Goal: Navigation & Orientation: Understand site structure

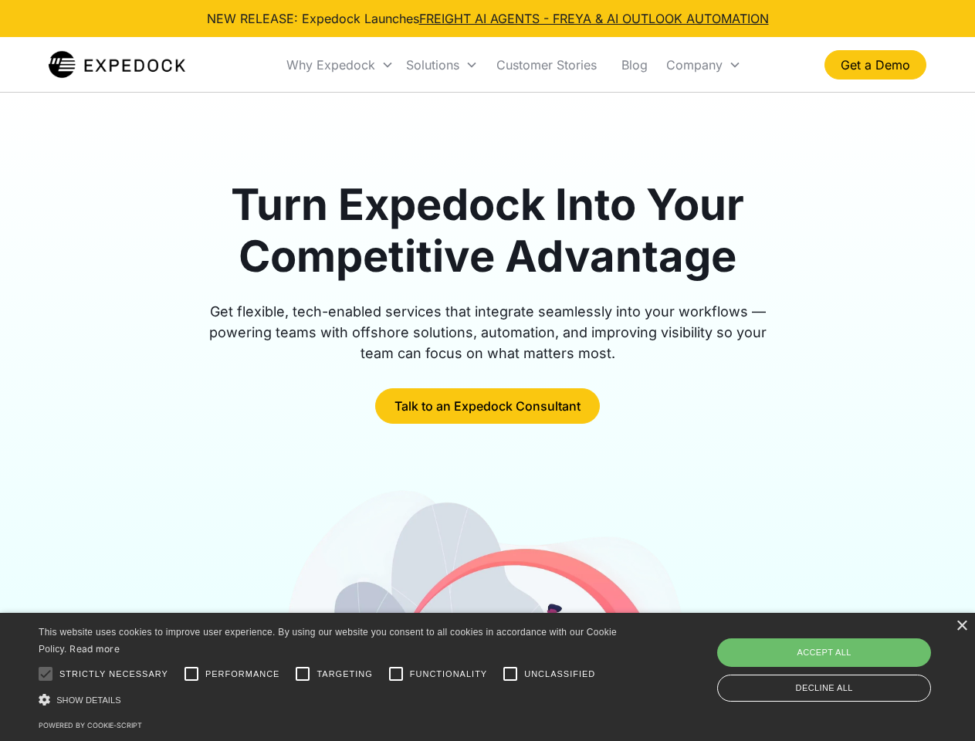
click at [340, 65] on div "Why Expedock" at bounding box center [330, 64] width 89 height 15
click at [442, 65] on div "Solutions" at bounding box center [432, 64] width 53 height 15
click at [703, 65] on div "Company" at bounding box center [694, 64] width 56 height 15
click at [46, 674] on div at bounding box center [45, 674] width 31 height 31
click at [191, 674] on input "Performance" at bounding box center [191, 674] width 31 height 31
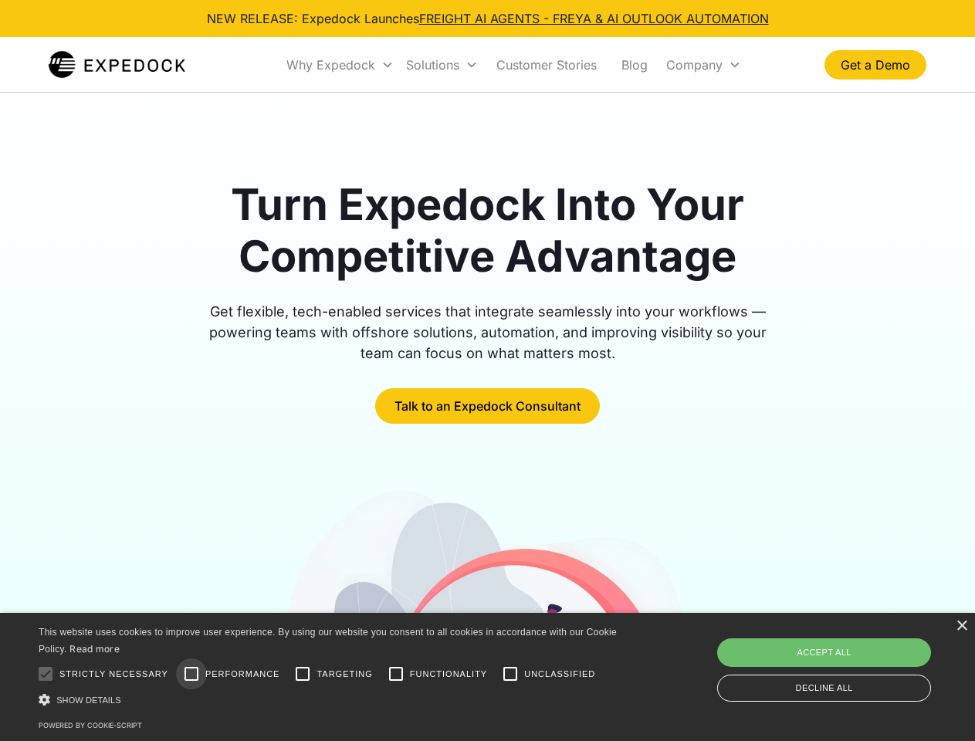
checkbox input "true"
click at [303, 674] on input "Targeting" at bounding box center [302, 674] width 31 height 31
checkbox input "true"
click at [396, 674] on input "Functionality" at bounding box center [396, 674] width 31 height 31
checkbox input "true"
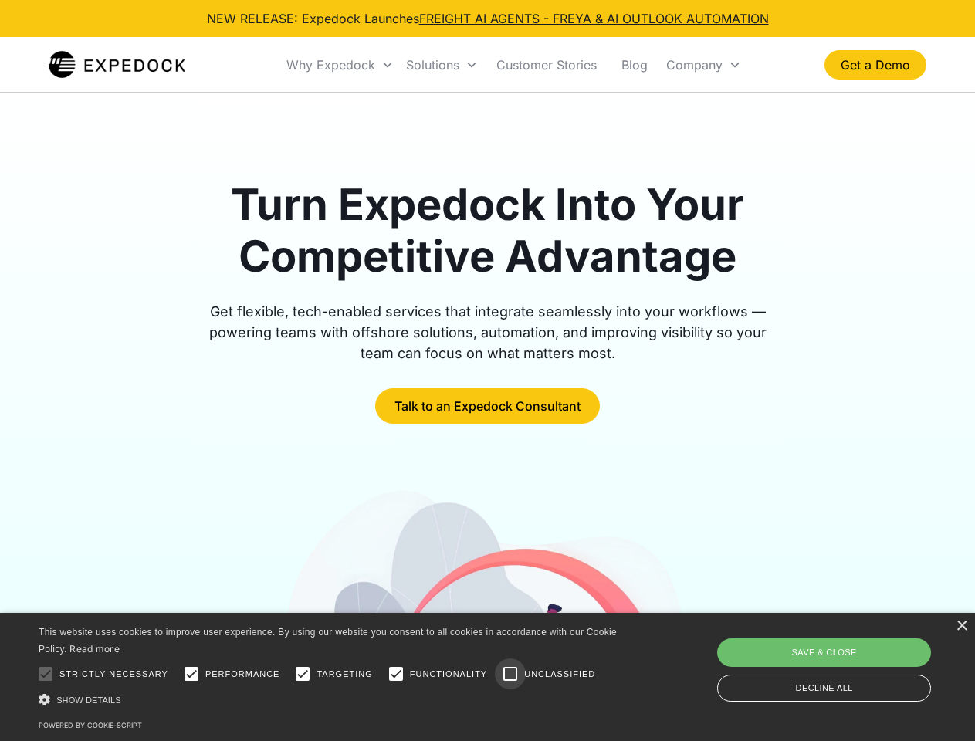
click at [510, 674] on input "Unclassified" at bounding box center [510, 674] width 31 height 31
checkbox input "true"
click at [330, 699] on div "Show details Hide details" at bounding box center [331, 700] width 584 height 16
